Goal: Task Accomplishment & Management: Manage account settings

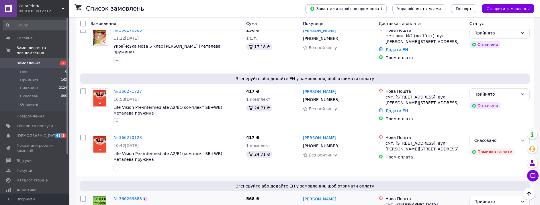
scroll to position [215, 0]
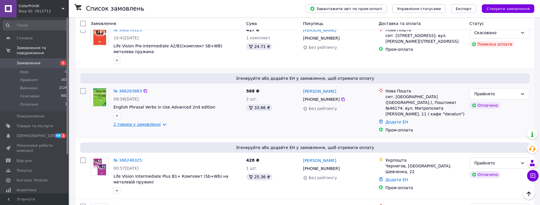
click at [160, 122] on link "2 товара у замовленні" at bounding box center [136, 124] width 47 height 5
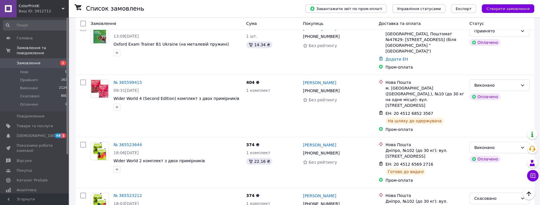
scroll to position [716, 0]
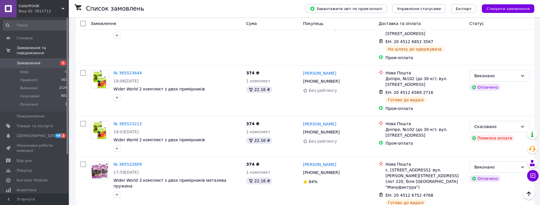
click at [38, 60] on span "Замовлення" at bounding box center [35, 62] width 36 height 5
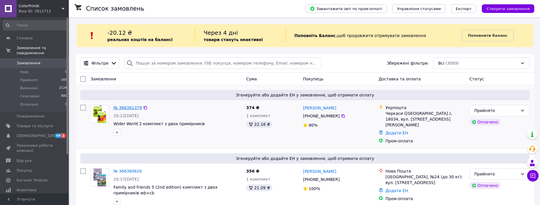
click at [133, 108] on link "№ 366361379" at bounding box center [127, 107] width 28 height 5
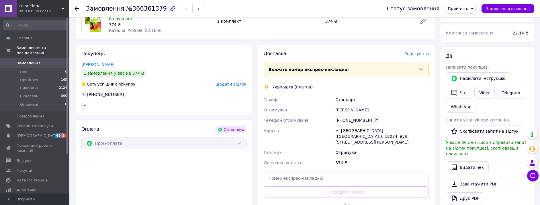
scroll to position [107, 0]
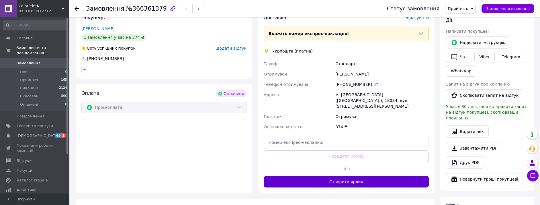
click at [366, 176] on button "Створити ярлик" at bounding box center [346, 181] width 165 height 11
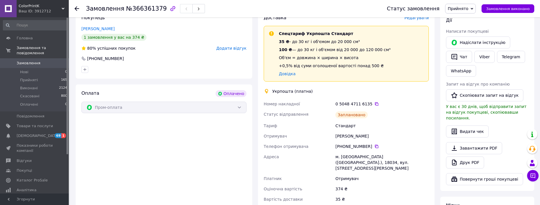
click at [41, 60] on span "Замовлення" at bounding box center [35, 62] width 36 height 5
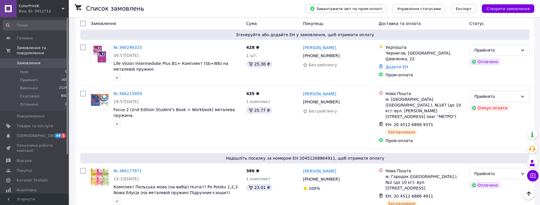
scroll to position [358, 0]
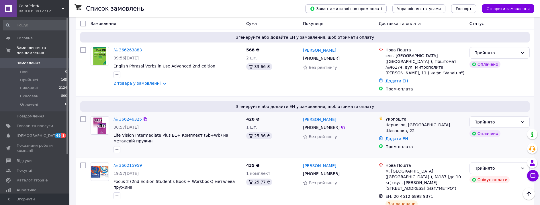
click at [129, 117] on link "№ 366246325" at bounding box center [127, 119] width 28 height 5
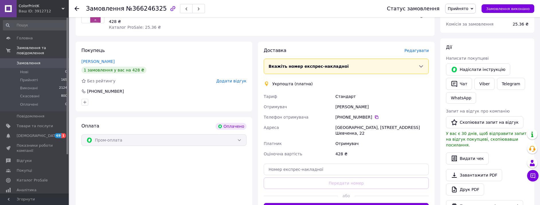
scroll to position [116, 0]
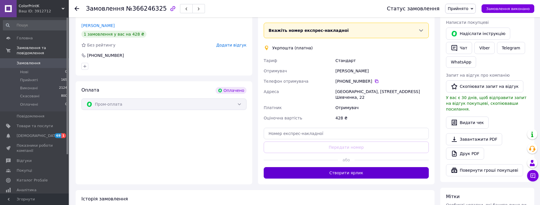
click at [350, 167] on button "Створити ярлик" at bounding box center [346, 172] width 165 height 11
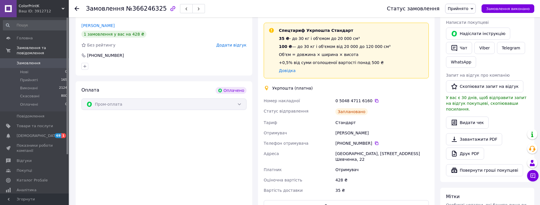
click at [20, 58] on link "Замовлення 0" at bounding box center [35, 63] width 70 height 10
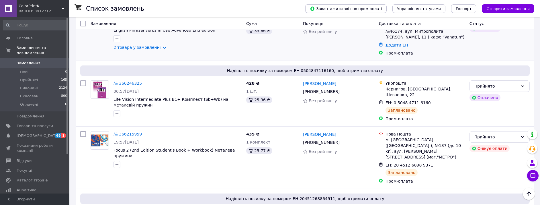
scroll to position [466, 0]
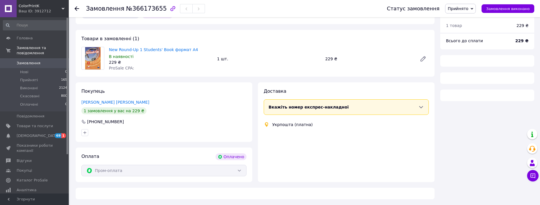
scroll to position [224, 0]
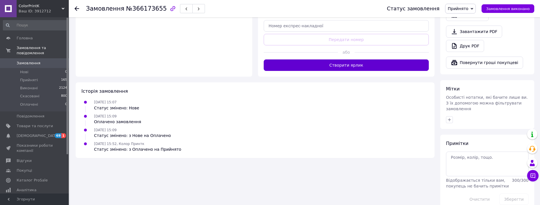
click at [354, 59] on button "Створити ярлик" at bounding box center [346, 64] width 165 height 11
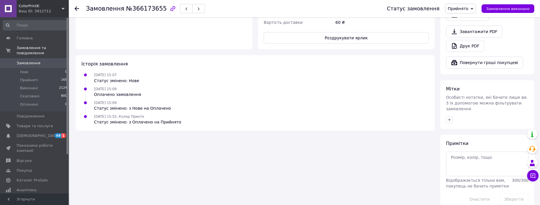
click at [33, 60] on span "Замовлення" at bounding box center [29, 62] width 24 height 5
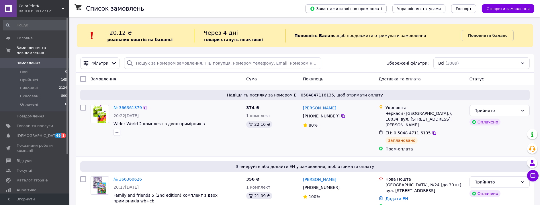
scroll to position [72, 0]
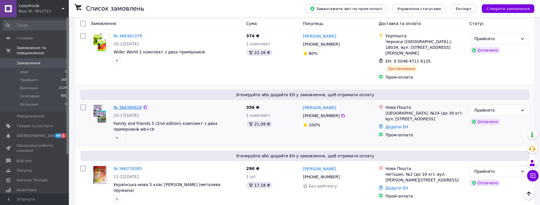
click at [130, 105] on link "№ 366360626" at bounding box center [127, 107] width 28 height 5
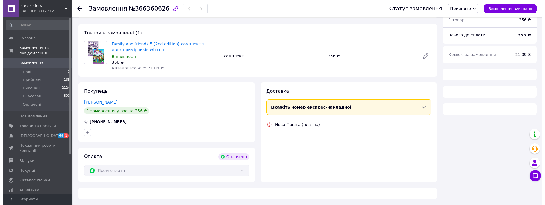
scroll to position [72, 0]
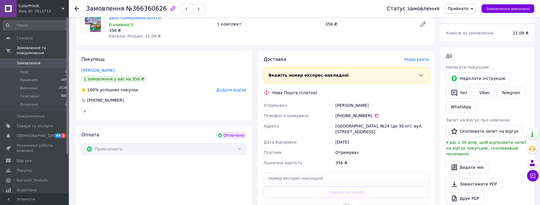
click at [422, 58] on span "Редагувати" at bounding box center [416, 59] width 24 height 5
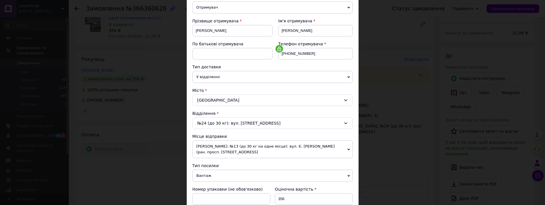
click at [348, 176] on icon at bounding box center [349, 175] width 3 height 3
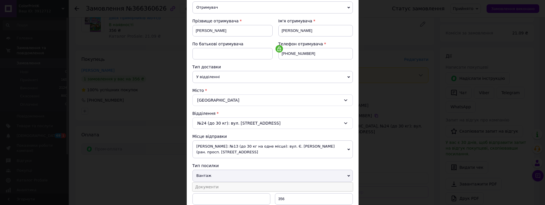
click at [296, 183] on li "Документи" at bounding box center [273, 186] width 160 height 9
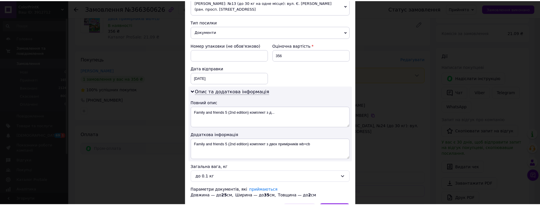
scroll to position [252, 0]
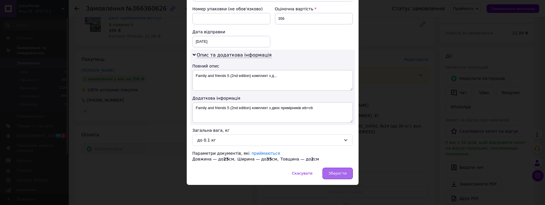
click at [337, 173] on span "Зберегти" at bounding box center [338, 173] width 18 height 4
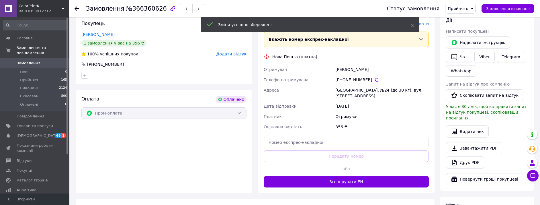
scroll to position [143, 0]
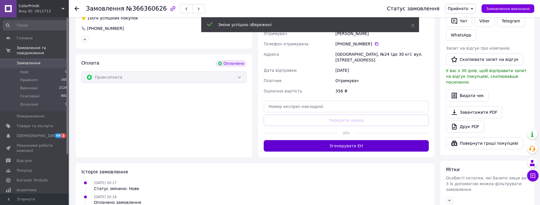
click at [368, 140] on button "Згенерувати ЕН" at bounding box center [346, 145] width 165 height 11
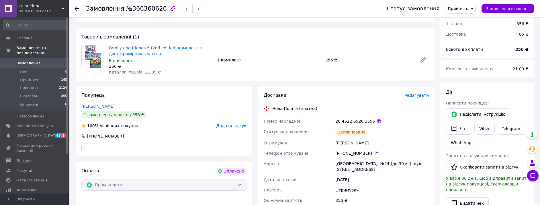
scroll to position [0, 0]
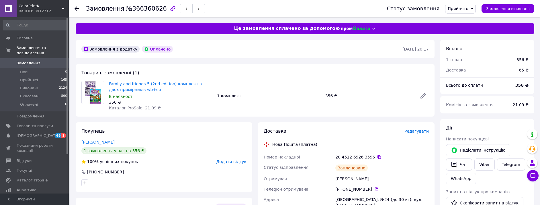
click at [44, 60] on span "Замовлення" at bounding box center [35, 62] width 36 height 5
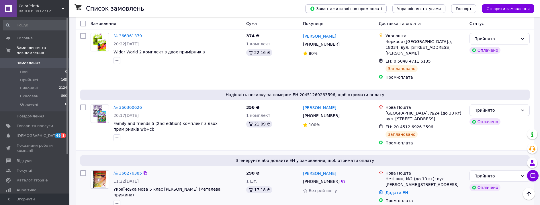
scroll to position [107, 0]
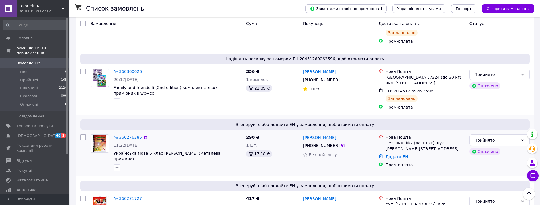
click at [123, 135] on link "№ 366276385" at bounding box center [127, 137] width 28 height 5
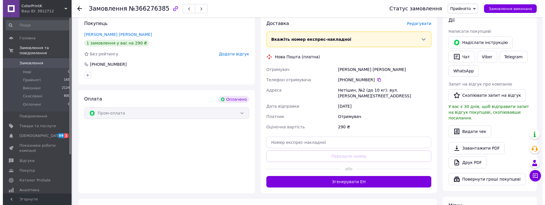
scroll to position [36, 0]
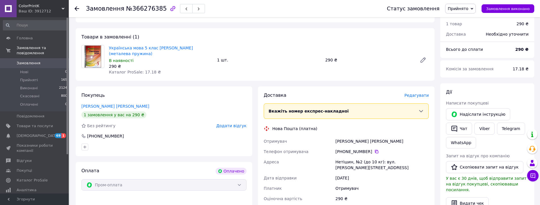
click at [424, 93] on span "Редагувати" at bounding box center [416, 95] width 24 height 5
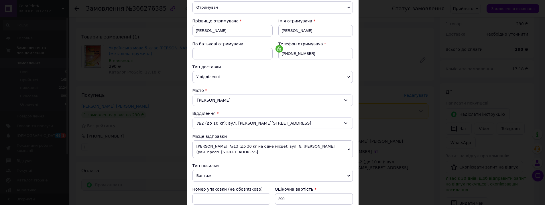
scroll to position [107, 0]
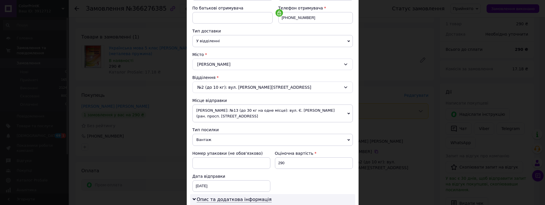
click at [350, 139] on span "Вантаж" at bounding box center [273, 140] width 160 height 12
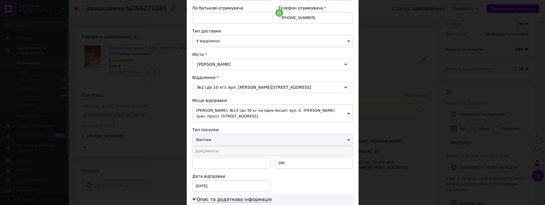
click at [341, 150] on li "Документи" at bounding box center [273, 150] width 160 height 9
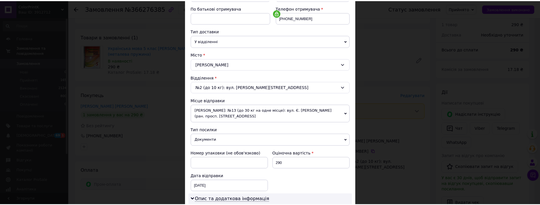
scroll to position [251, 0]
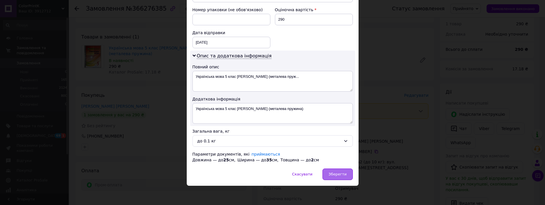
click at [336, 171] on div "Зберегти" at bounding box center [338, 173] width 30 height 11
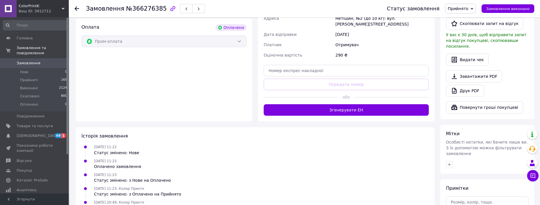
scroll to position [215, 0]
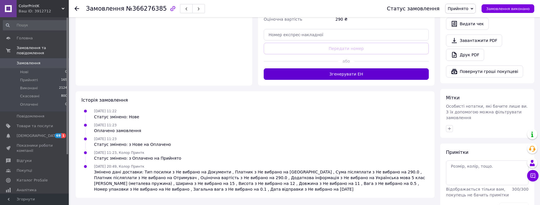
click at [353, 68] on button "Згенерувати ЕН" at bounding box center [346, 73] width 165 height 11
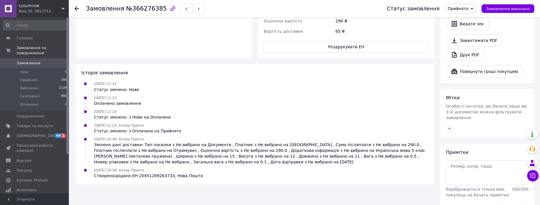
click at [29, 60] on span "Замовлення" at bounding box center [29, 62] width 24 height 5
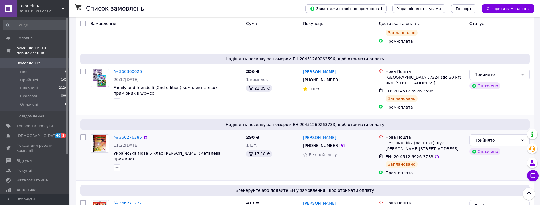
scroll to position [143, 0]
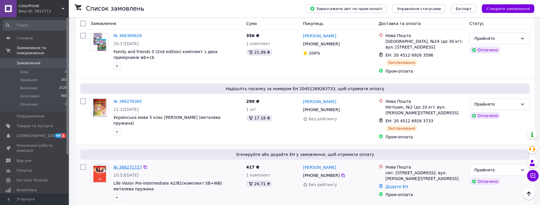
click at [123, 164] on link "№ 366271727" at bounding box center [127, 166] width 28 height 5
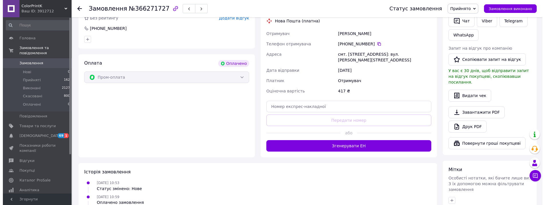
scroll to position [72, 0]
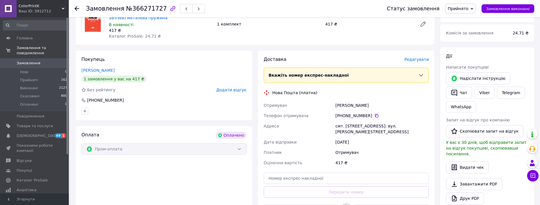
click at [421, 59] on span "Редагувати" at bounding box center [416, 59] width 24 height 5
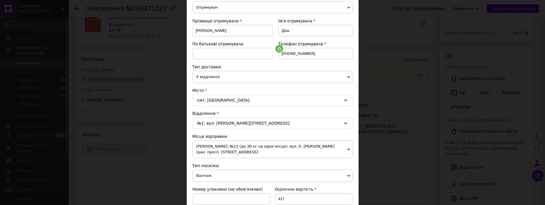
click at [350, 173] on span "Вантаж" at bounding box center [273, 175] width 160 height 12
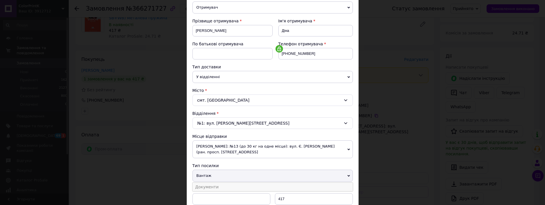
click at [336, 184] on li "Документи" at bounding box center [273, 186] width 160 height 9
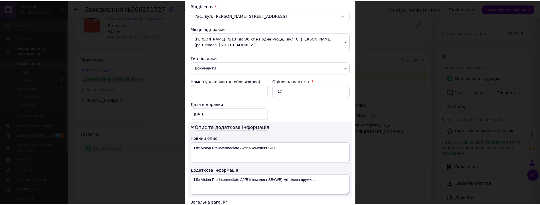
scroll to position [252, 0]
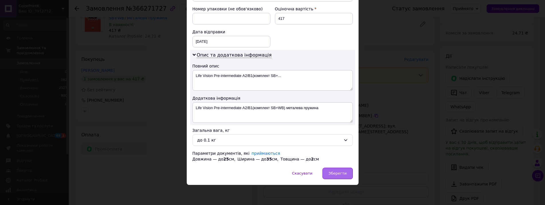
click at [337, 173] on span "Зберегти" at bounding box center [338, 173] width 18 height 4
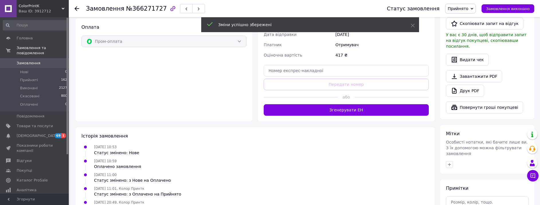
scroll to position [224, 0]
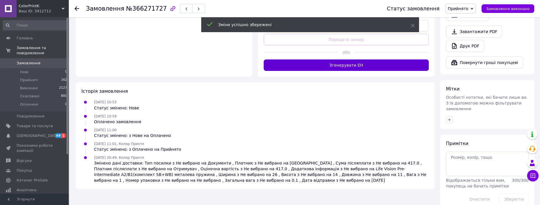
click at [357, 62] on button "Згенерувати ЕН" at bounding box center [346, 64] width 165 height 11
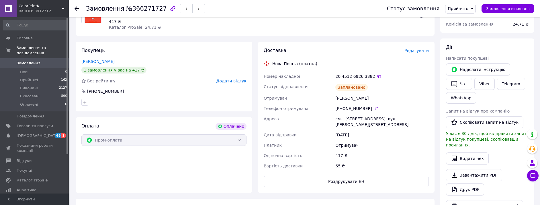
scroll to position [9, 0]
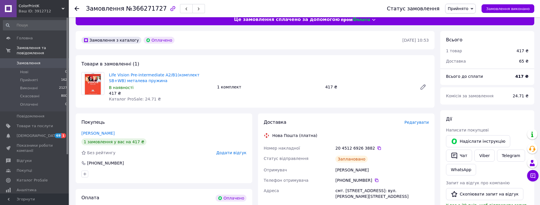
click at [37, 58] on link "Замовлення 0" at bounding box center [35, 63] width 70 height 10
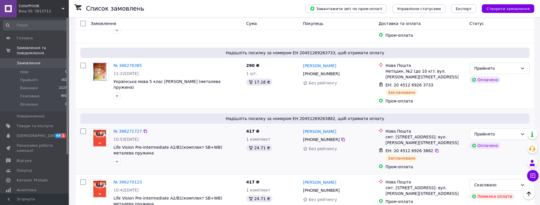
scroll to position [251, 0]
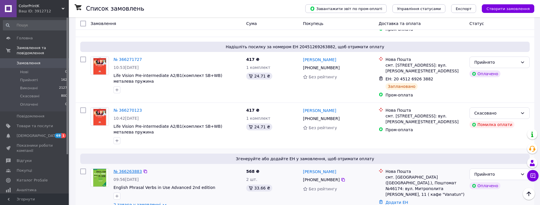
click at [132, 169] on link "№ 366263883" at bounding box center [127, 171] width 28 height 5
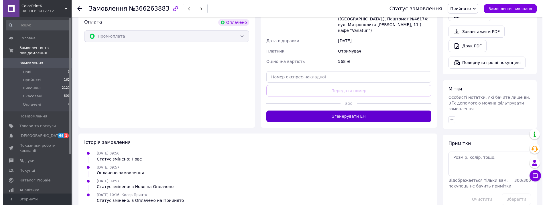
scroll to position [116, 0]
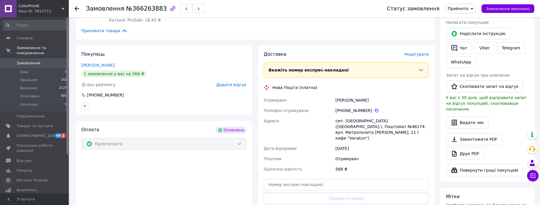
click at [420, 52] on span "Редагувати" at bounding box center [416, 54] width 24 height 5
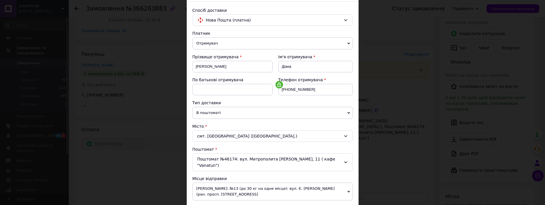
scroll to position [107, 0]
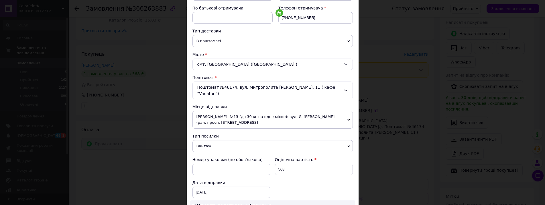
click at [350, 140] on span "Вантаж" at bounding box center [273, 146] width 160 height 12
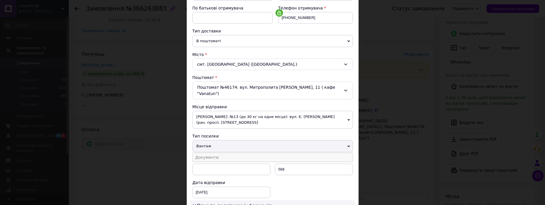
click at [336, 153] on li "Документи" at bounding box center [273, 157] width 160 height 9
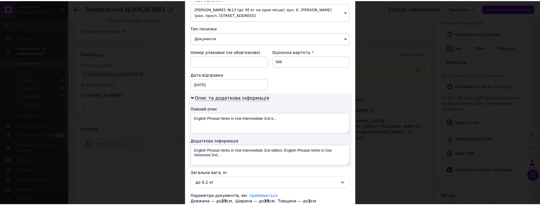
scroll to position [252, 0]
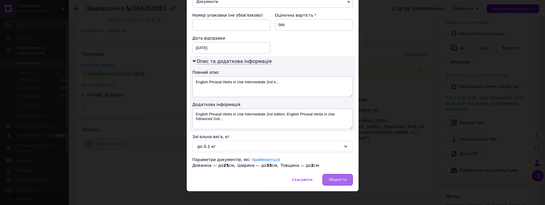
click at [338, 177] on span "Зберегти" at bounding box center [338, 179] width 18 height 4
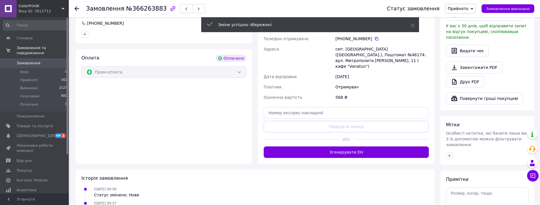
scroll to position [224, 0]
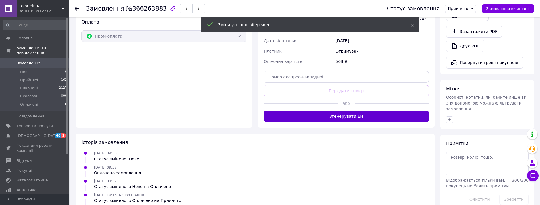
click at [363, 110] on button "Згенерувати ЕН" at bounding box center [346, 115] width 165 height 11
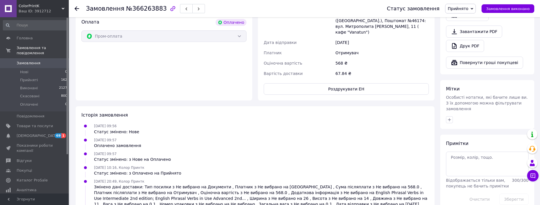
click at [40, 60] on span "Замовлення" at bounding box center [35, 62] width 36 height 5
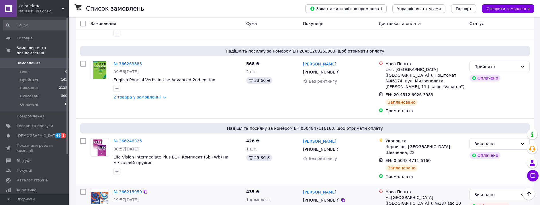
scroll to position [394, 0]
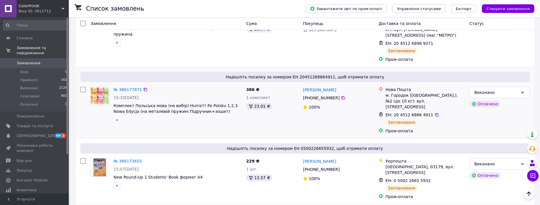
scroll to position [609, 0]
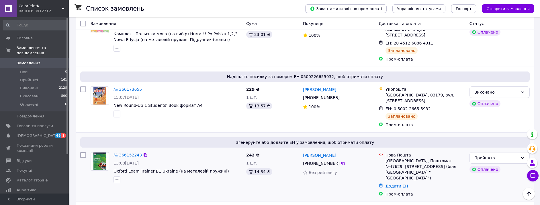
click at [130, 152] on link "№ 366152243" at bounding box center [127, 154] width 28 height 5
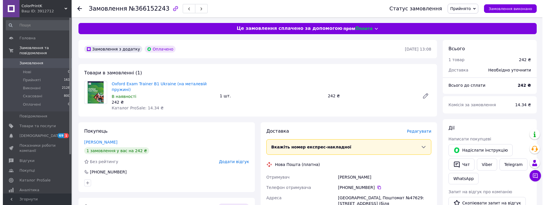
scroll to position [72, 0]
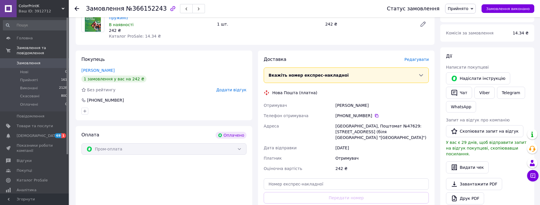
click at [421, 57] on span "Редагувати" at bounding box center [416, 59] width 24 height 5
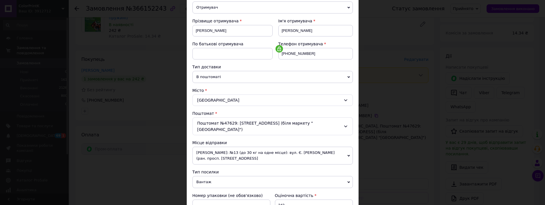
click at [348, 181] on icon at bounding box center [349, 182] width 3 height 2
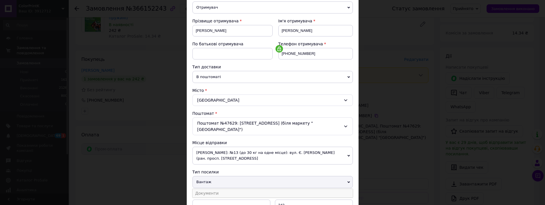
click at [312, 189] on li "Документи" at bounding box center [273, 193] width 160 height 9
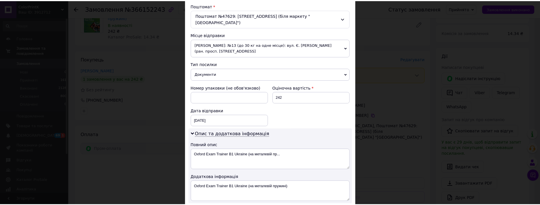
scroll to position [251, 0]
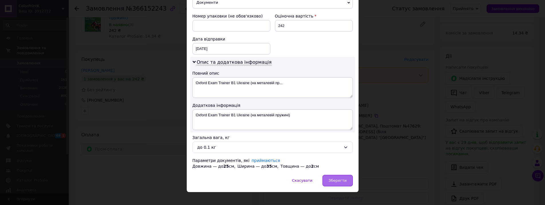
click at [335, 178] on span "Зберегти" at bounding box center [338, 180] width 18 height 4
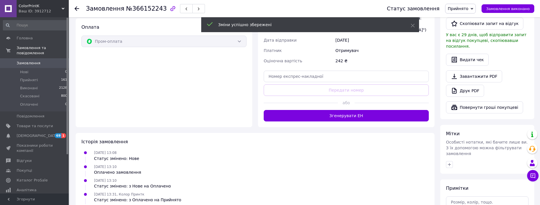
scroll to position [215, 0]
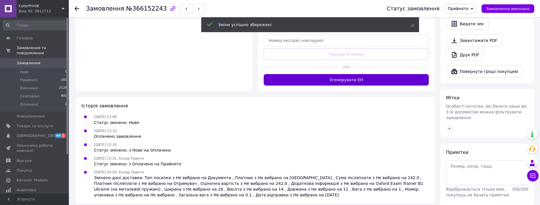
click at [368, 74] on button "Згенерувати ЕН" at bounding box center [346, 79] width 165 height 11
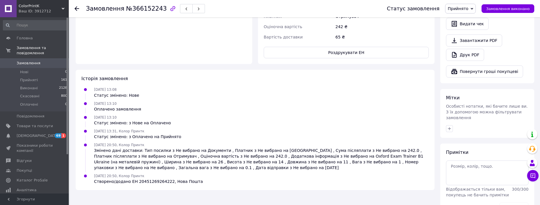
click at [32, 60] on span "Замовлення" at bounding box center [29, 62] width 24 height 5
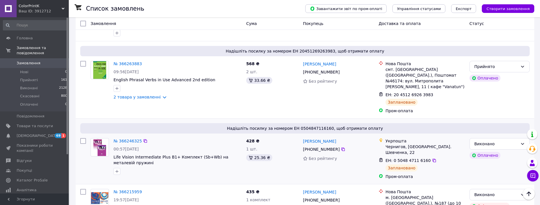
scroll to position [394, 0]
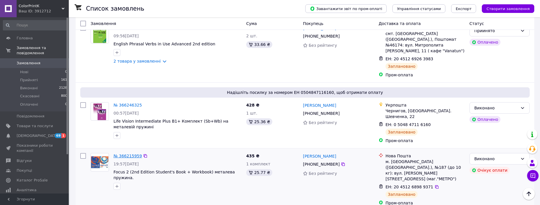
click at [121, 153] on link "№ 366215959" at bounding box center [127, 155] width 28 height 5
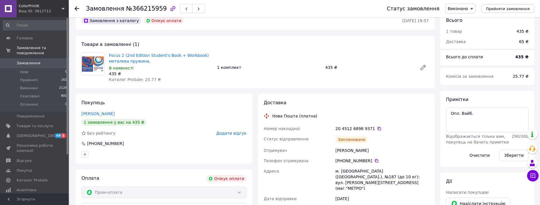
scroll to position [47, 0]
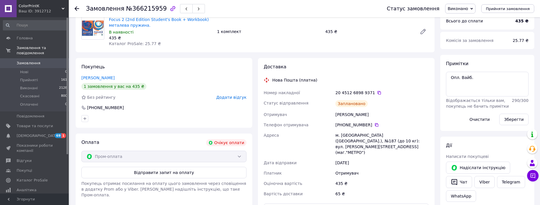
click at [22, 58] on link "Замовлення 0" at bounding box center [35, 63] width 70 height 10
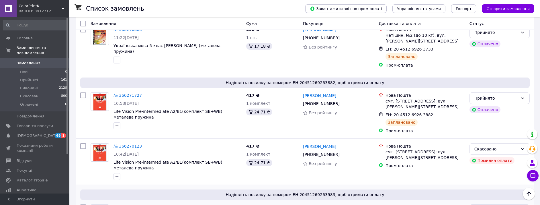
scroll to position [286, 0]
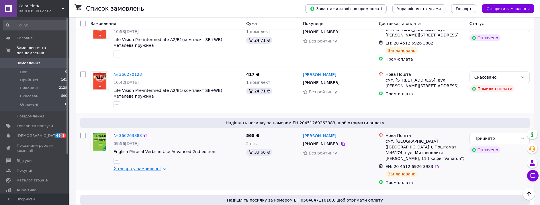
click at [155, 166] on link "2 товара у замовленні" at bounding box center [136, 168] width 47 height 5
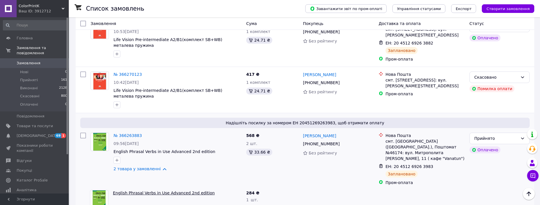
scroll to position [358, 0]
